Goal: Task Accomplishment & Management: Manage account settings

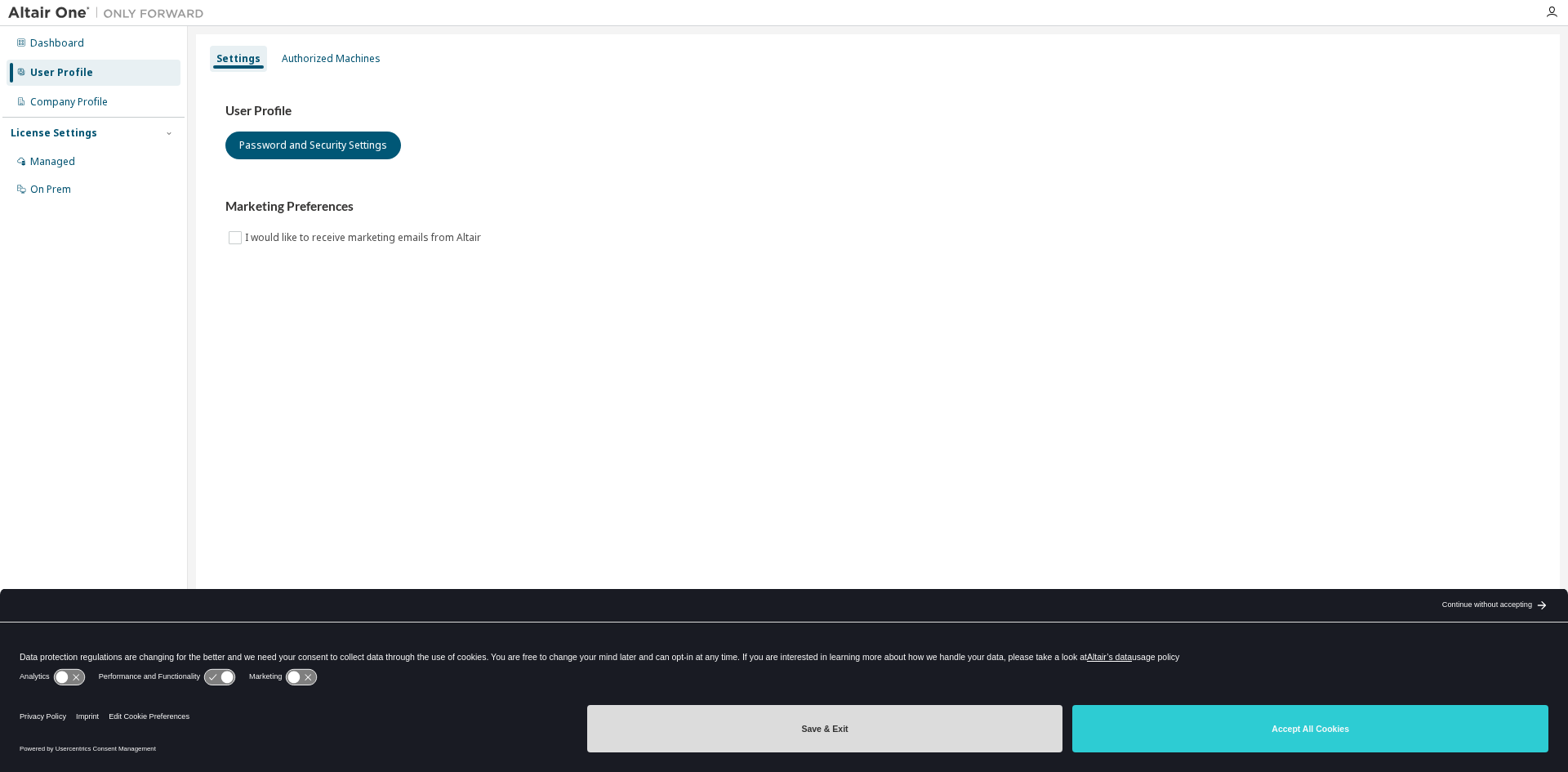
click at [797, 731] on button "Save & Exit" at bounding box center [824, 728] width 476 height 47
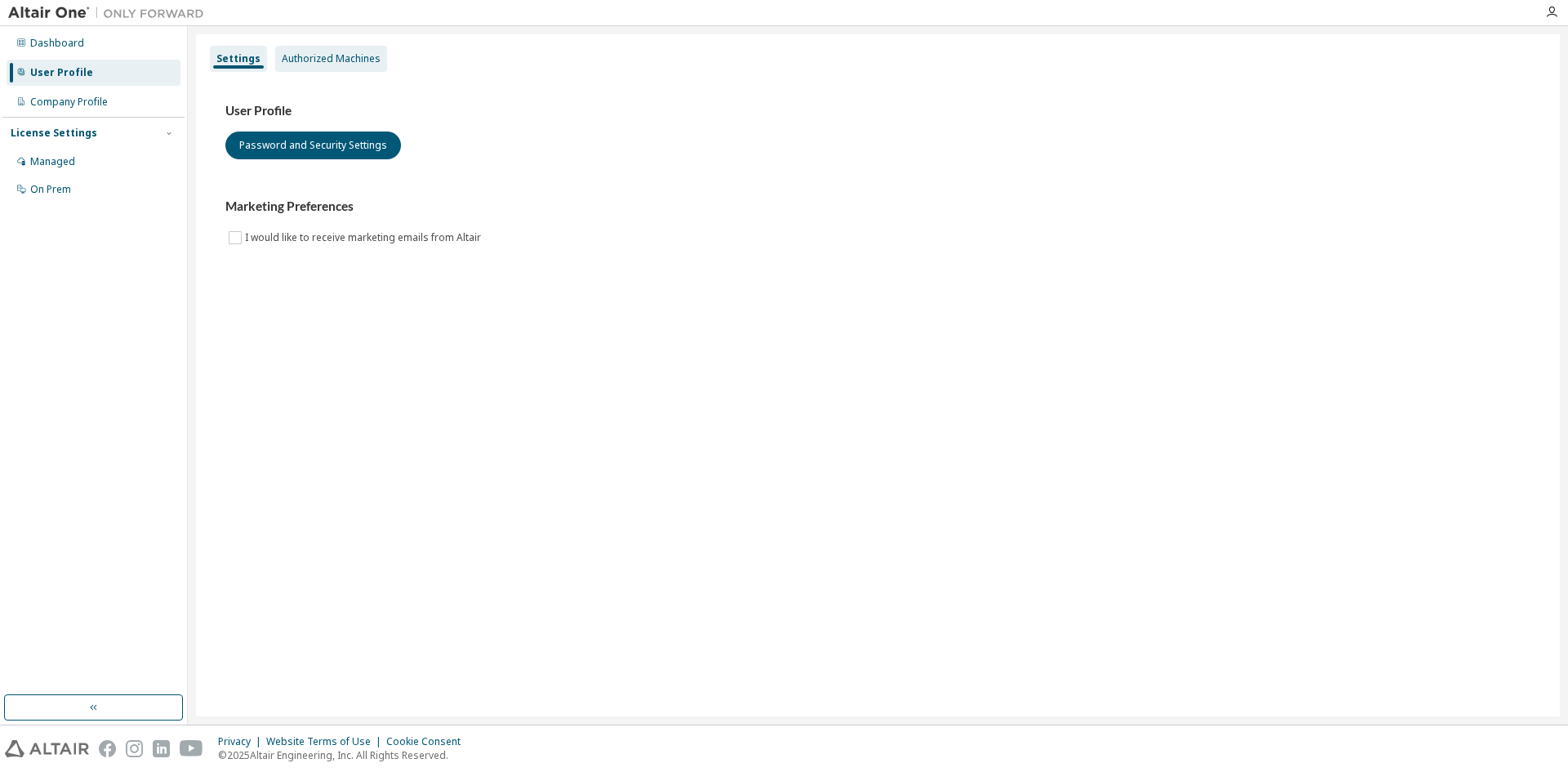
click at [313, 52] on div "Authorized Machines" at bounding box center [331, 59] width 99 height 13
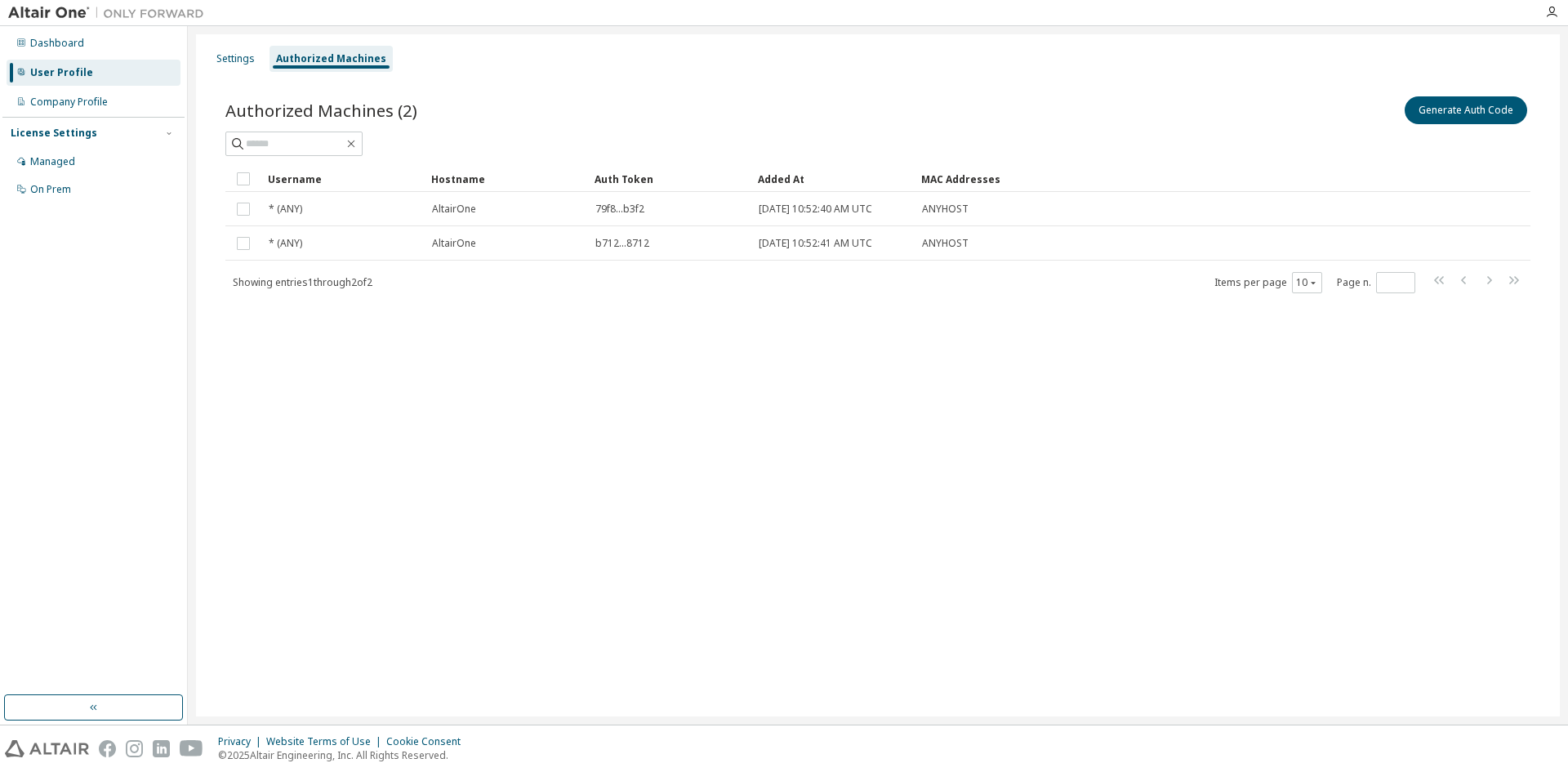
click at [81, 138] on div "License Settings" at bounding box center [54, 134] width 86 height 13
click at [81, 137] on div "License Settings" at bounding box center [54, 134] width 86 height 13
click at [67, 163] on div "Managed" at bounding box center [52, 162] width 45 height 13
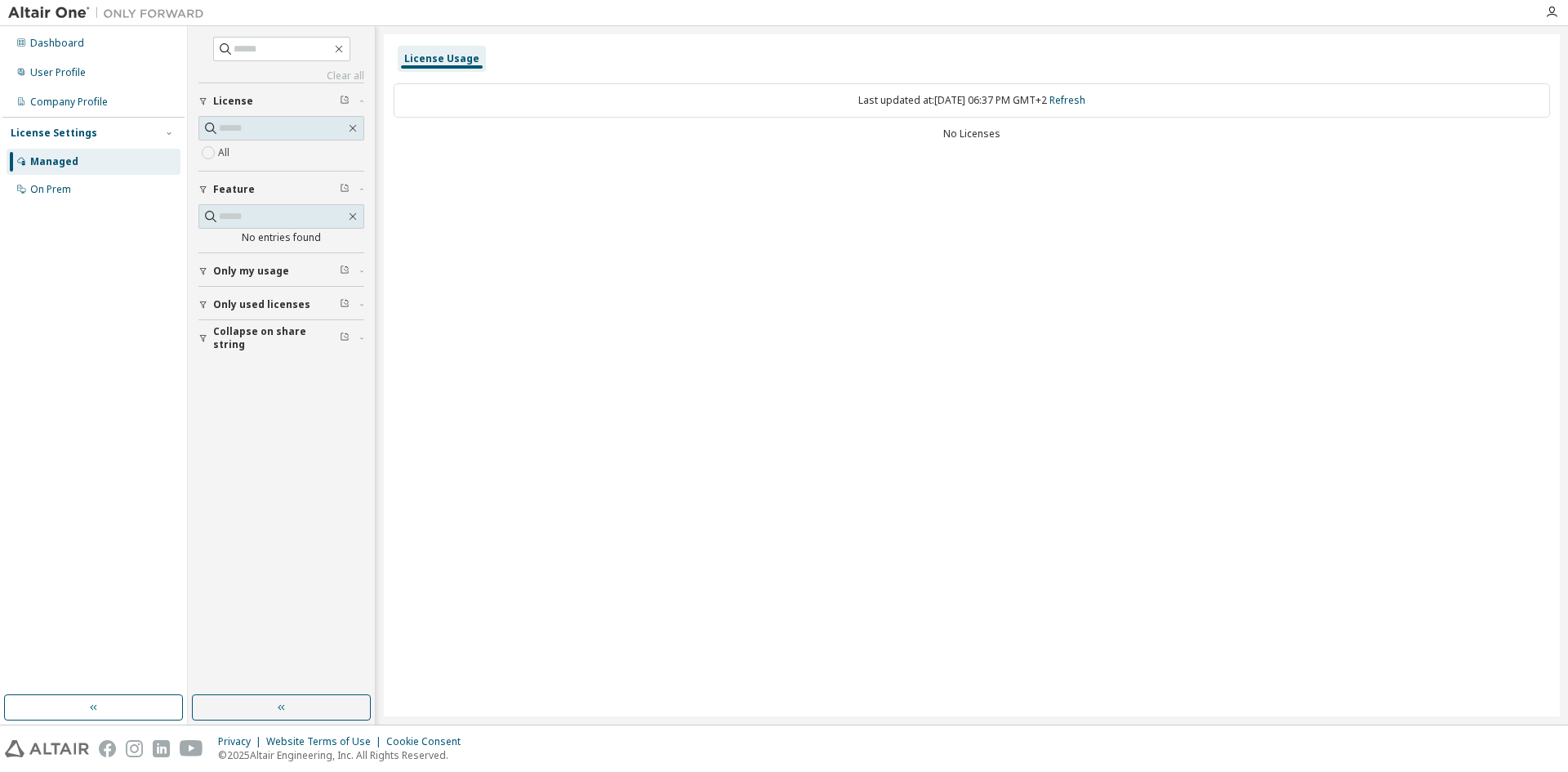
drag, startPoint x: 50, startPoint y: 183, endPoint x: 149, endPoint y: 203, distance: 101.0
click at [57, 184] on div "On Prem" at bounding box center [50, 189] width 40 height 13
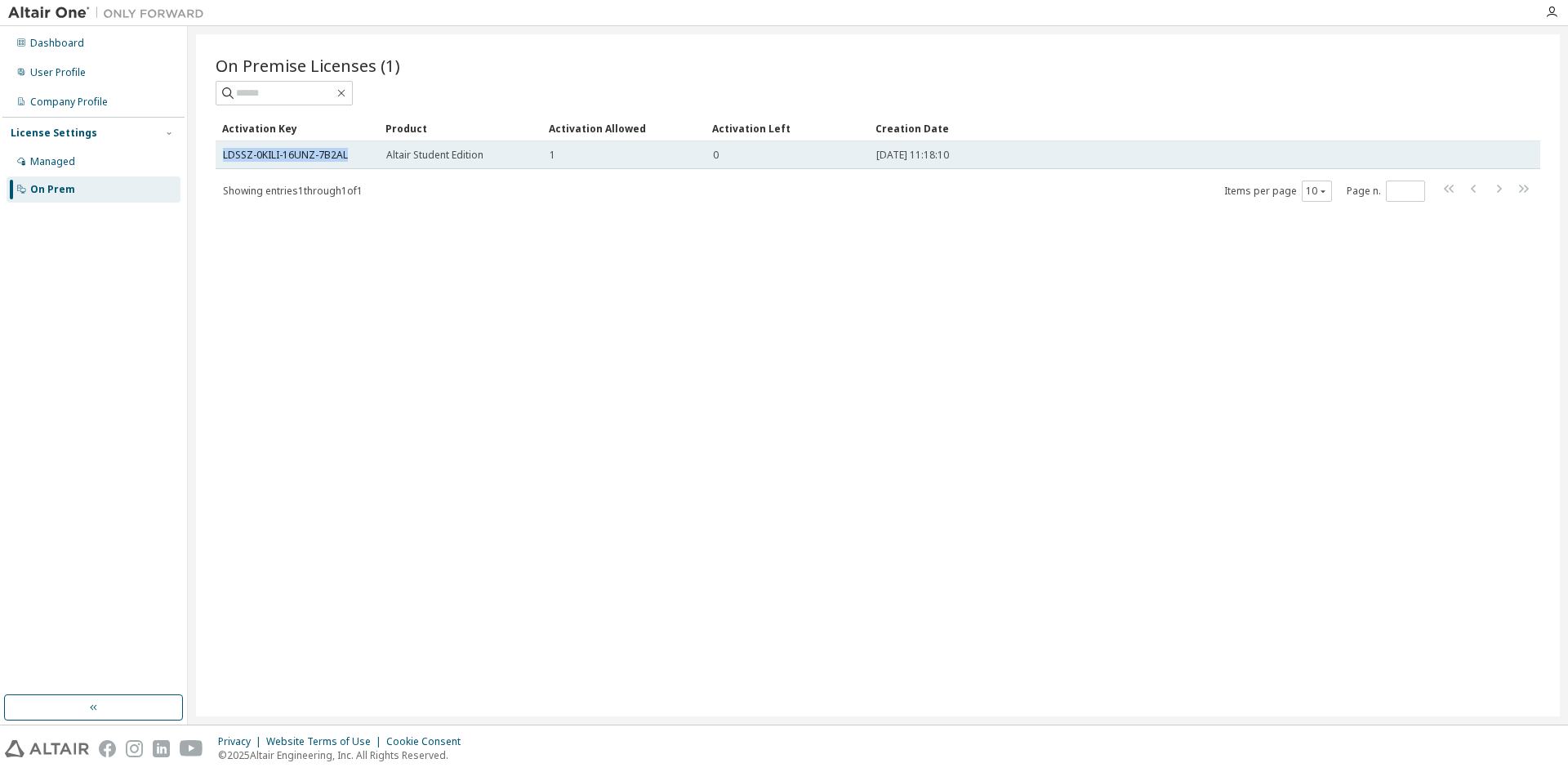
drag, startPoint x: 361, startPoint y: 152, endPoint x: 221, endPoint y: 158, distance: 140.1
click at [221, 158] on td "LDSSZ-0KILI-16UNZ-7B2AL" at bounding box center [297, 155] width 163 height 28
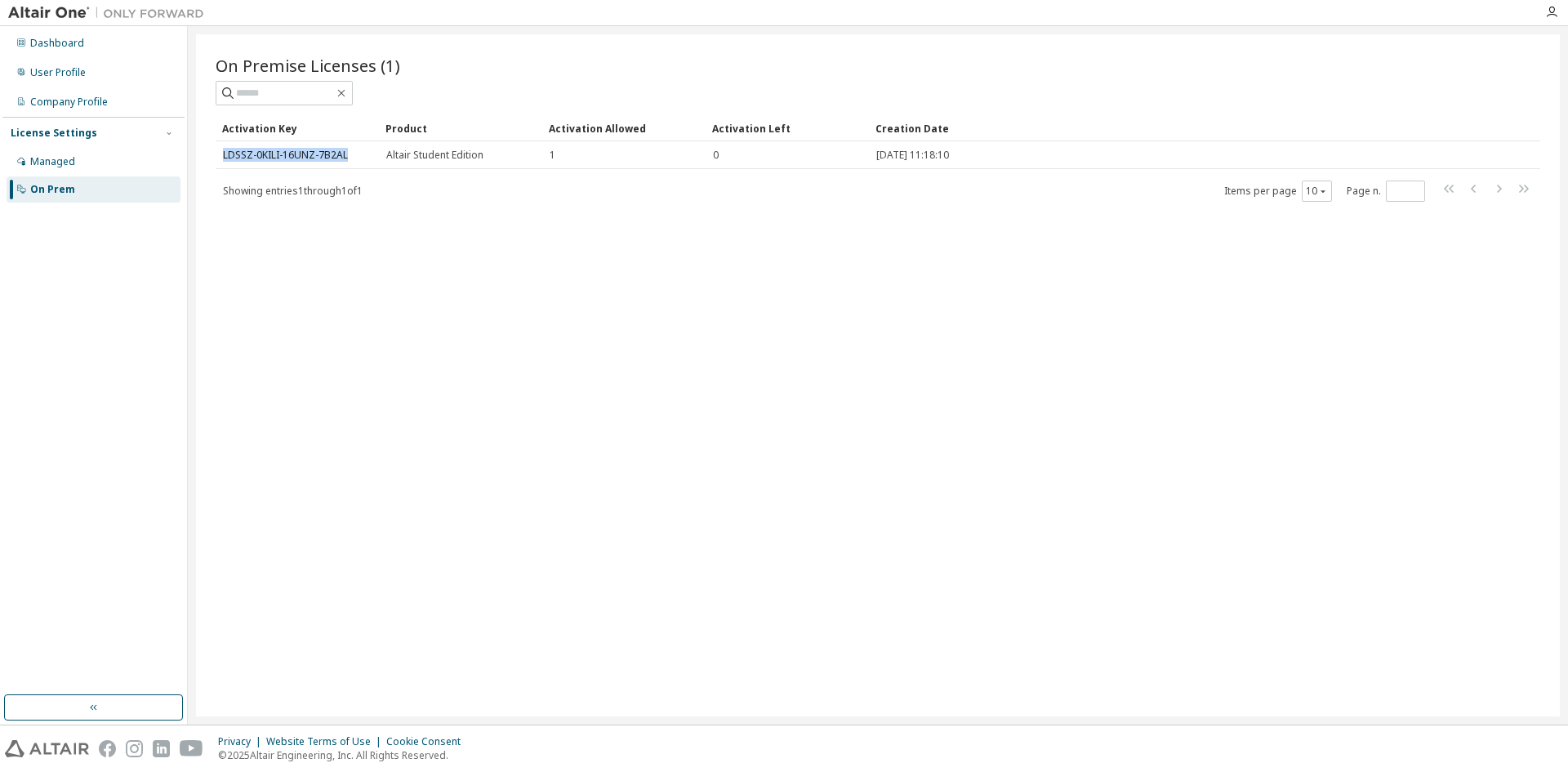
copy link "LDSSZ-0KILI-16UNZ-7B2AL"
click at [1406, 182] on span "*" at bounding box center [1405, 191] width 39 height 21
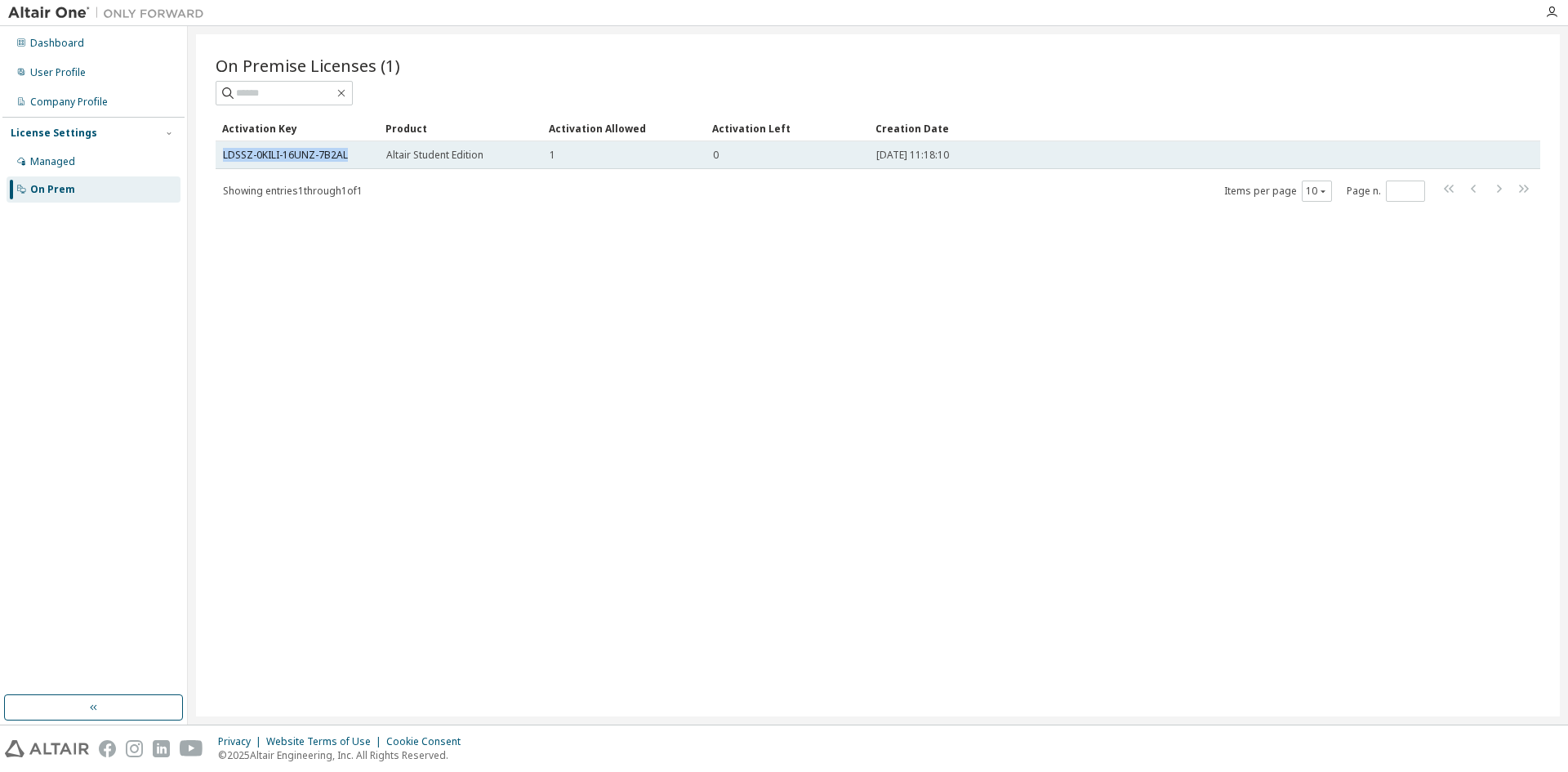
drag, startPoint x: 356, startPoint y: 156, endPoint x: 216, endPoint y: 156, distance: 140.0
click at [216, 156] on td "LDSSZ-0KILI-16UNZ-7B2AL" at bounding box center [297, 155] width 163 height 28
copy link "LDSSZ-0KILI-16UNZ-7B2AL"
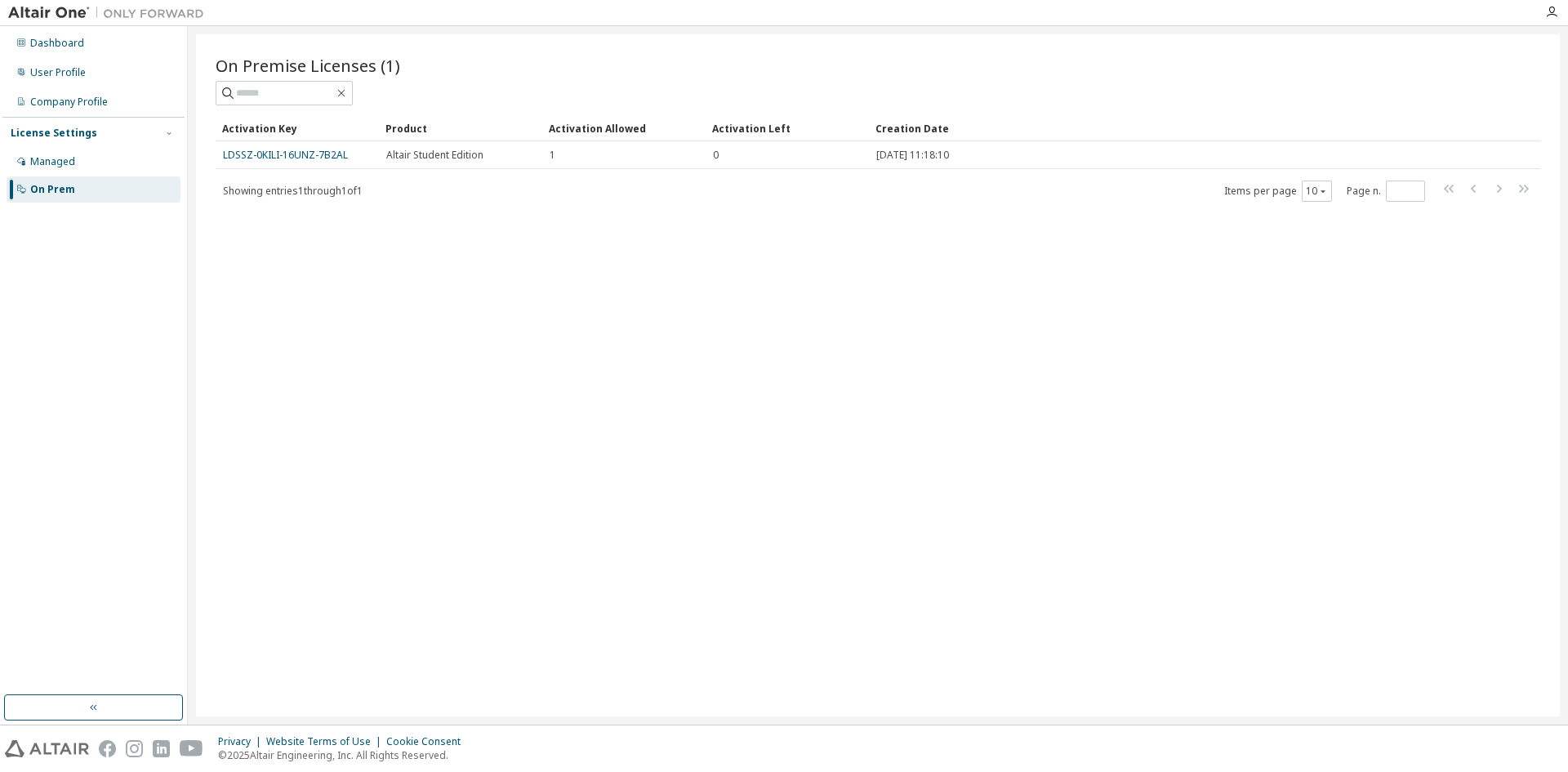
click at [202, 274] on div "On Premise Licenses (1) Clear Load Save Save As Field Operator Value Select fil…" at bounding box center [877, 376] width 1363 height 683
